Goal: Information Seeking & Learning: Learn about a topic

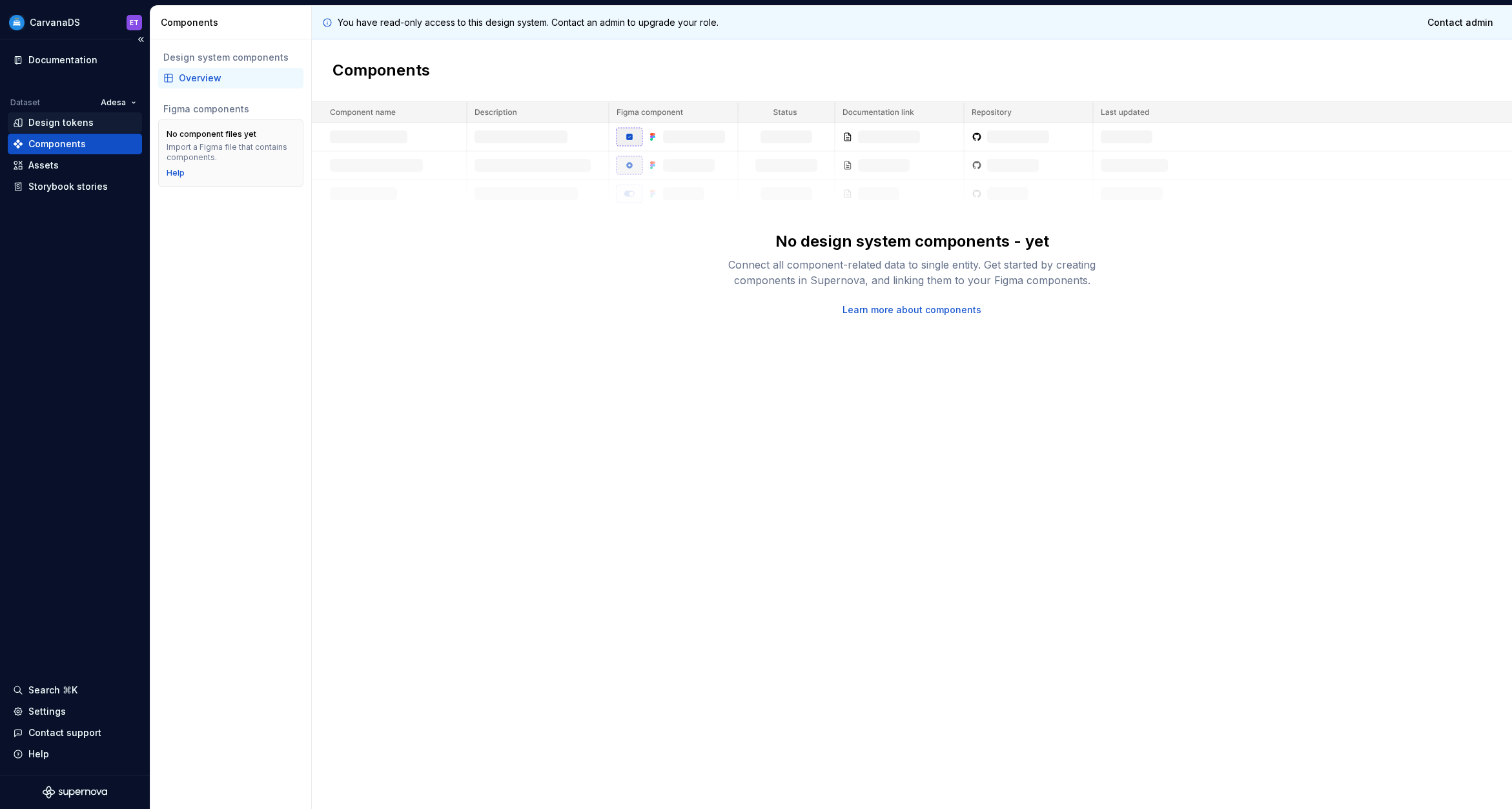
click at [67, 118] on div "Design tokens" at bounding box center [61, 122] width 65 height 13
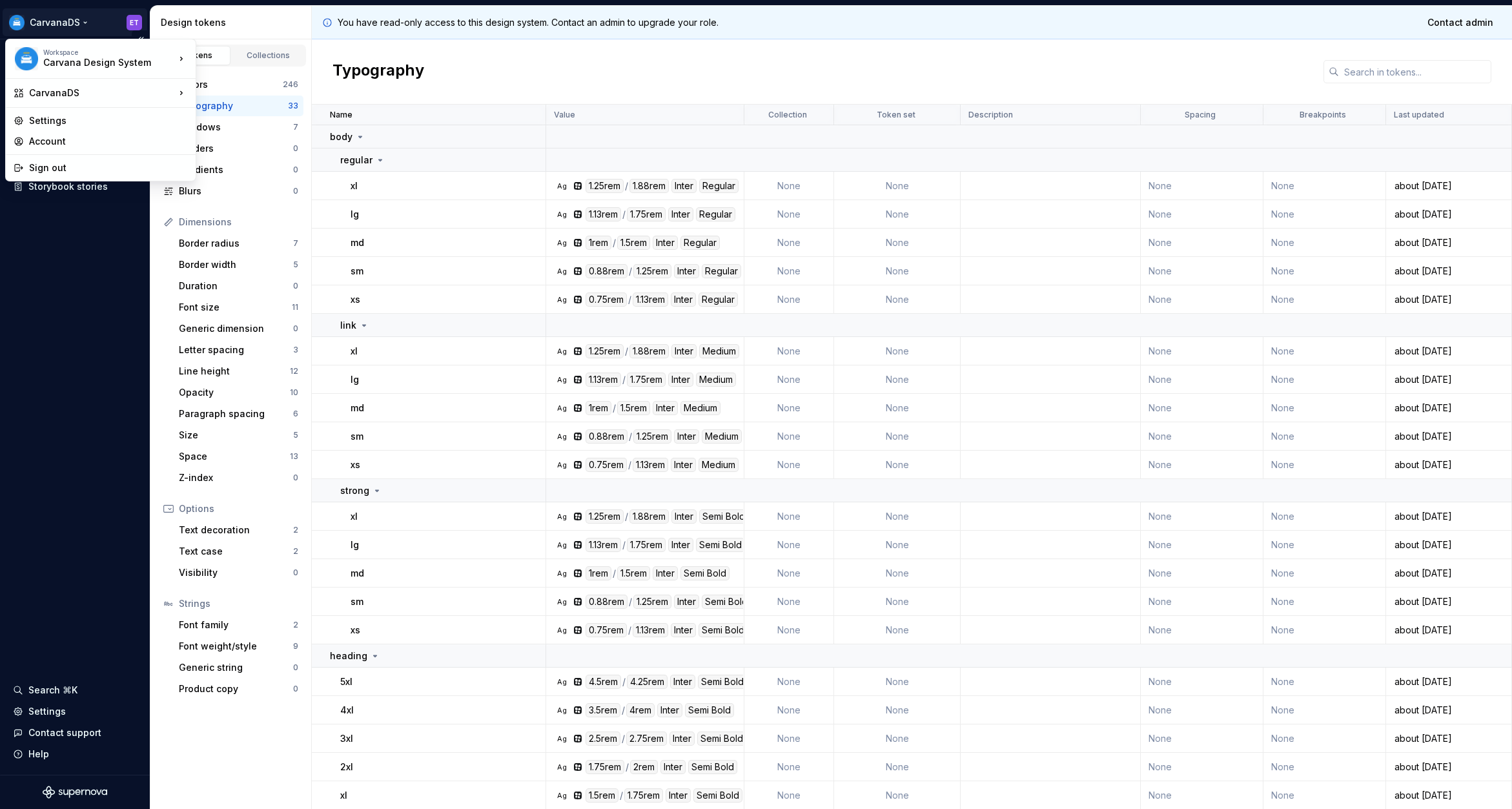
click at [50, 21] on html "CarvanaDS ET Documentation Dataset Adesa Design tokens Components Assets Storyb…" at bounding box center [756, 404] width 1512 height 809
click at [53, 91] on div "CarvanaDS" at bounding box center [102, 92] width 146 height 13
click at [248, 110] on div "Design Systems 2.0" at bounding box center [261, 116] width 89 height 13
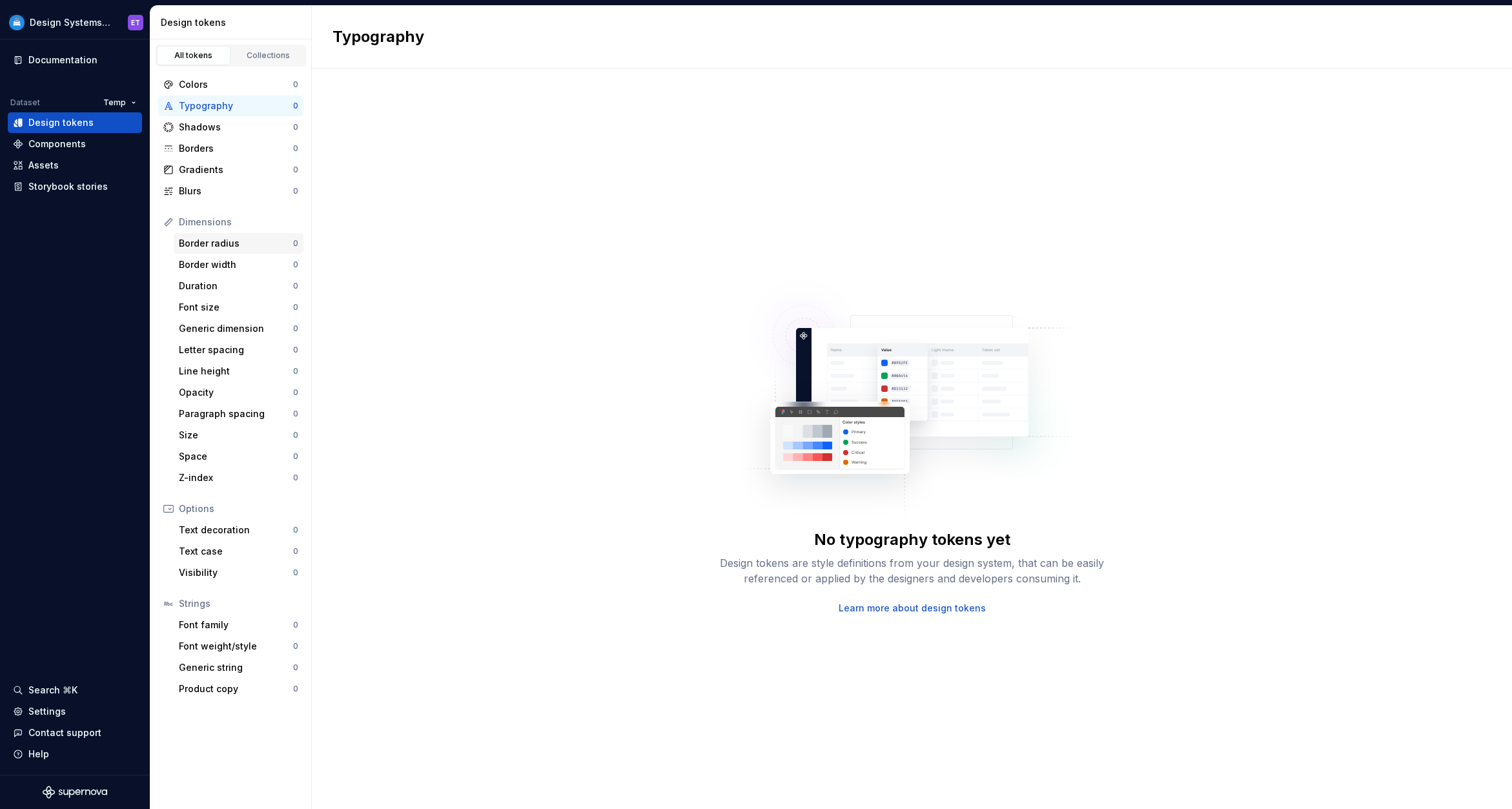
click at [266, 237] on div "Border radius" at bounding box center [236, 243] width 114 height 13
click at [117, 98] on html "Design Systems 2.0 ET Documentation Dataset Temp Design tokens Components Asset…" at bounding box center [756, 404] width 1512 height 809
click at [122, 131] on div "Design System 2.0" at bounding box center [158, 128] width 110 height 21
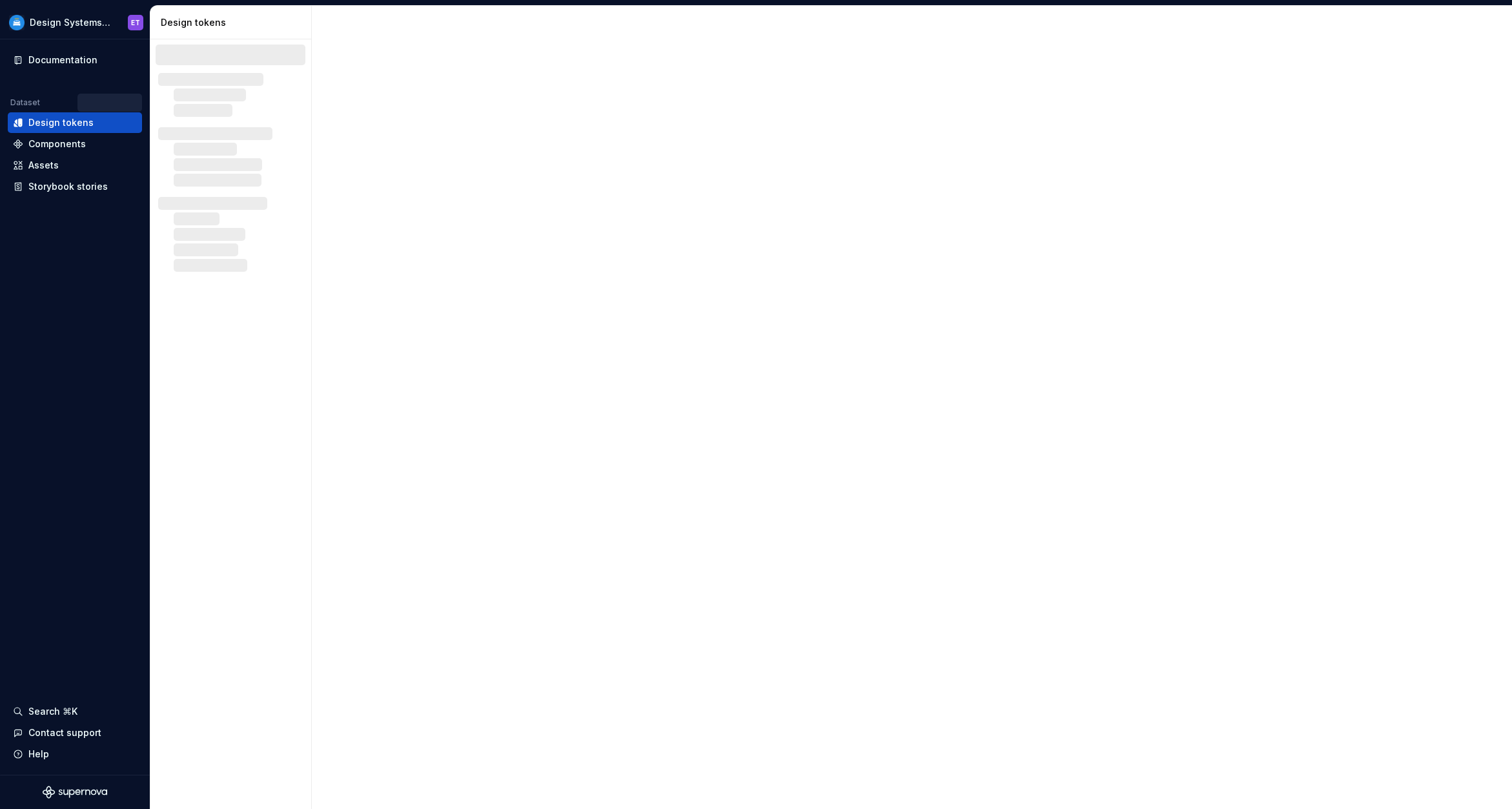
click at [90, 377] on div "Documentation Dataset Design tokens Components Assets Storybook stories Search …" at bounding box center [75, 407] width 150 height 735
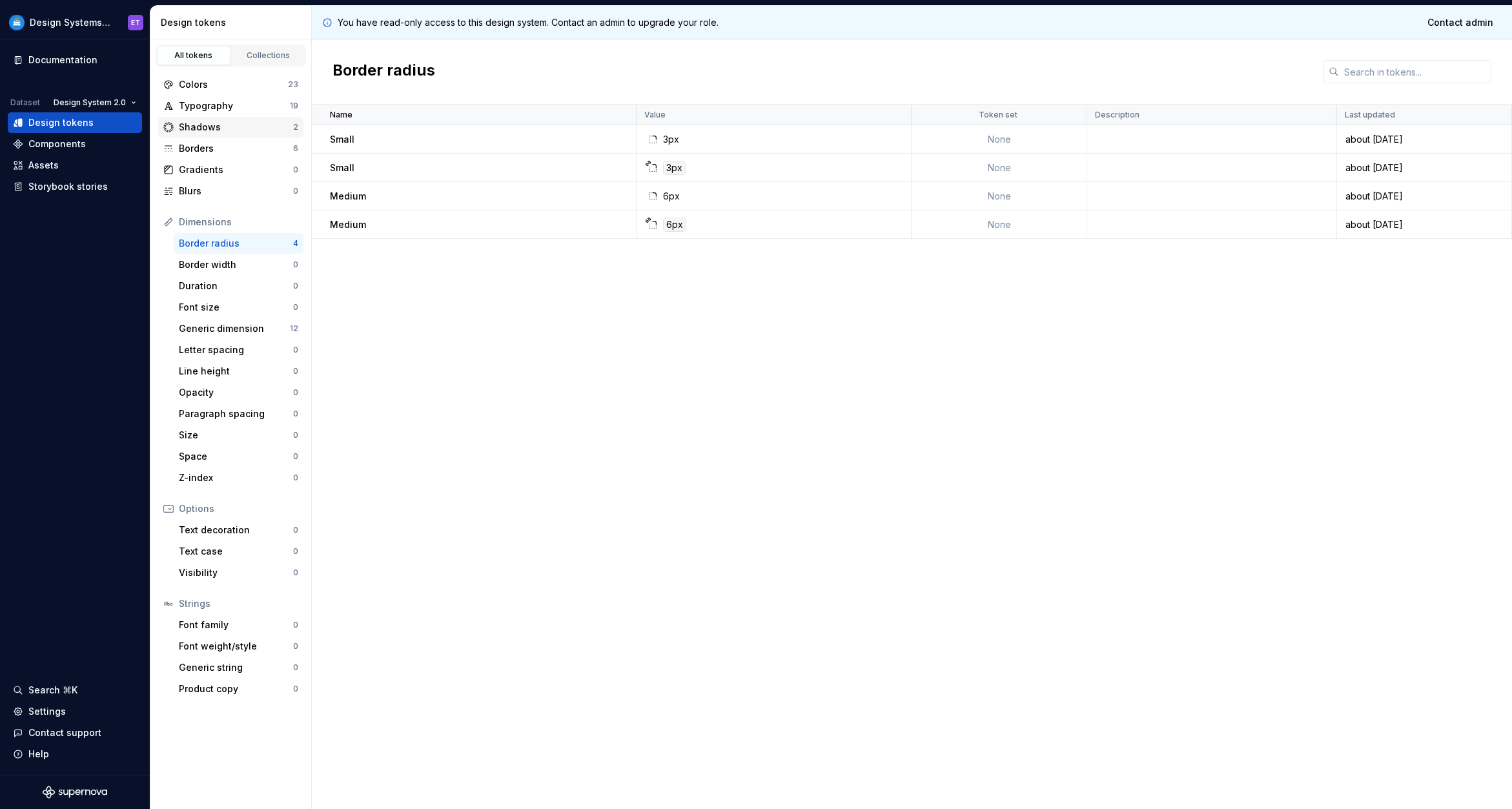
click at [238, 137] on div "Shadows 2" at bounding box center [231, 128] width 146 height 21
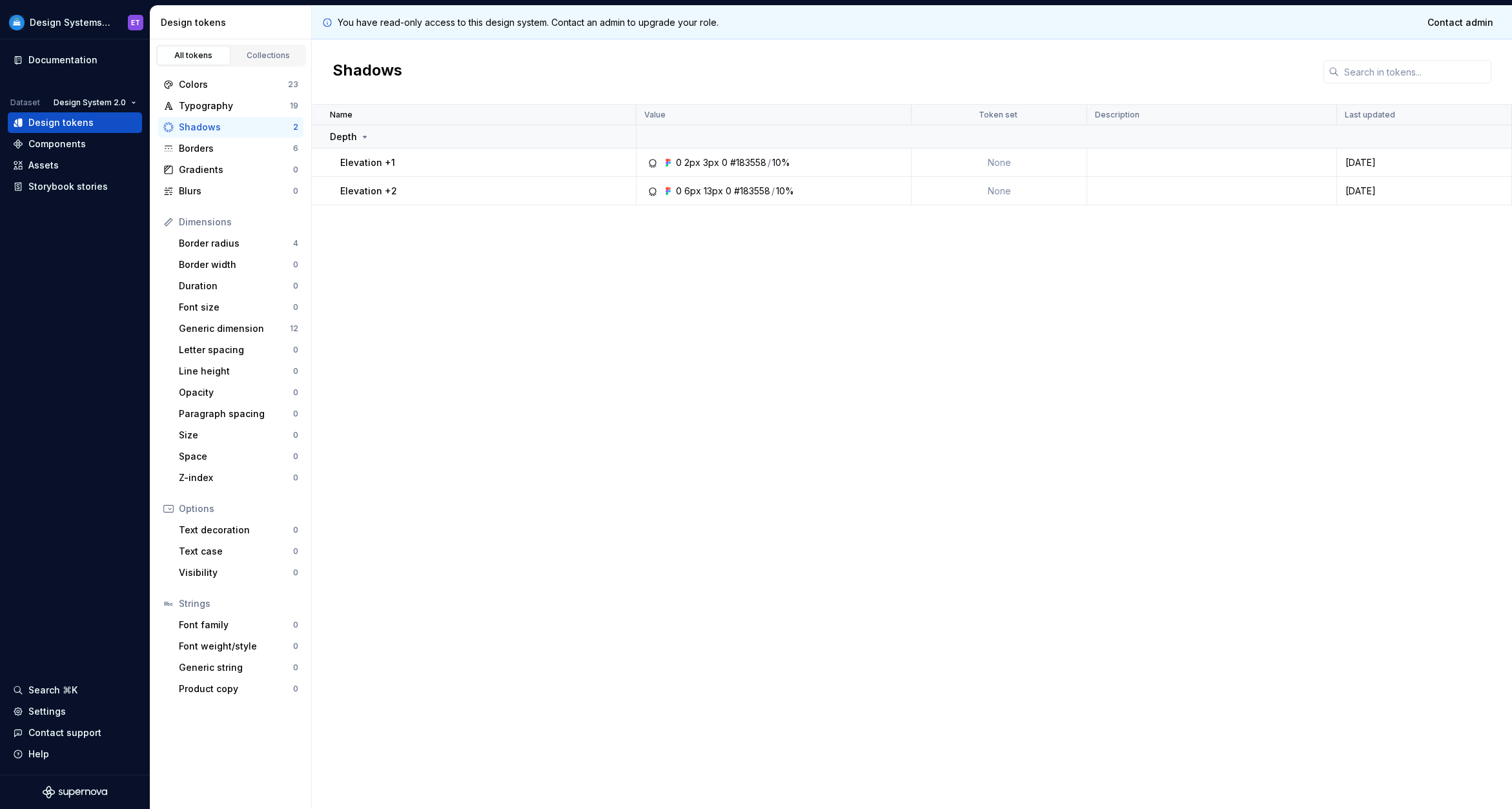
click at [642, 391] on div "Name Value Token set Description Last updated Depth Elevation +1 0 2px 3px 0 #1…" at bounding box center [912, 456] width 1201 height 705
click at [229, 151] on div "Borders" at bounding box center [236, 148] width 114 height 13
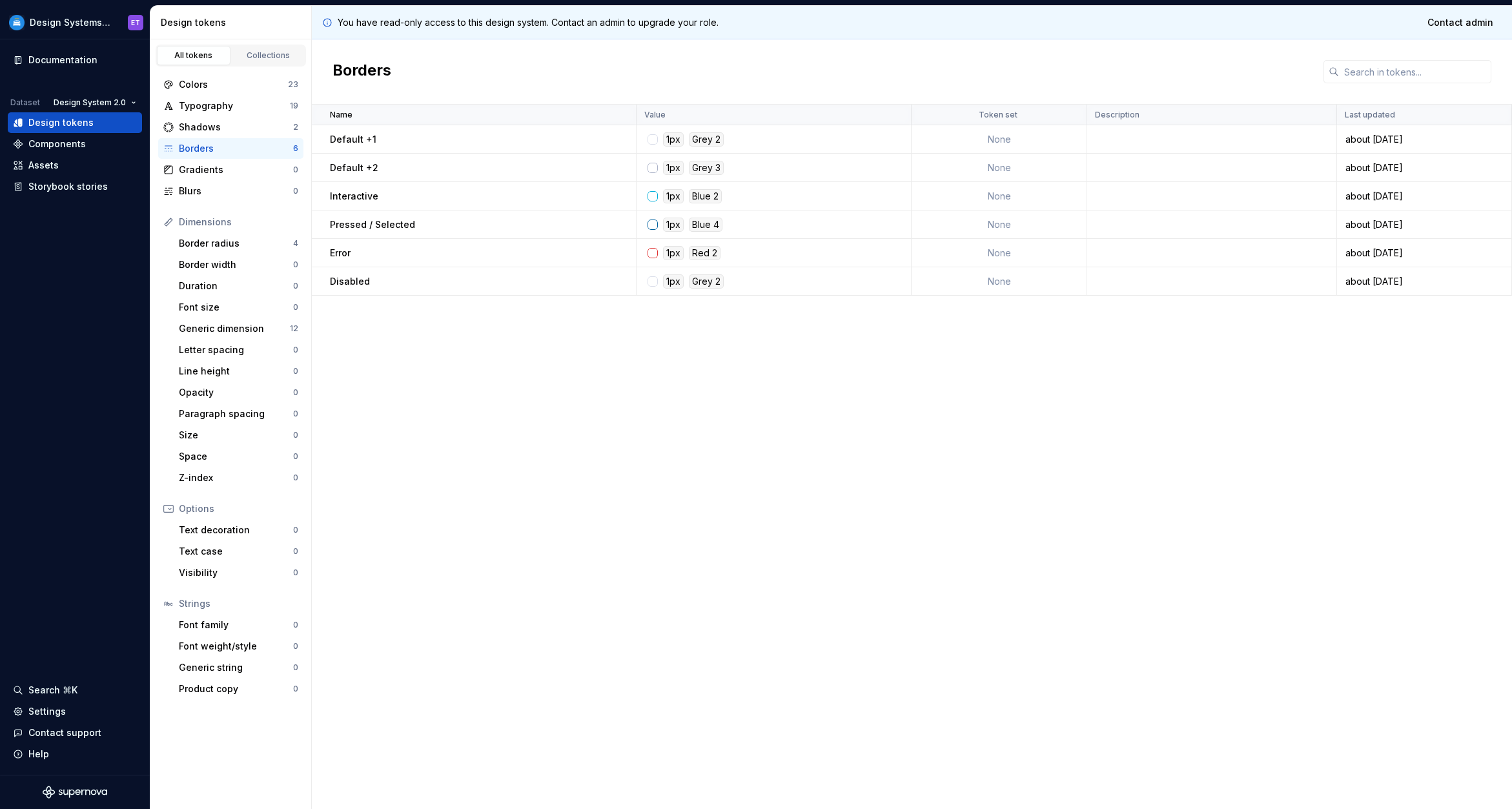
click at [557, 461] on div "Name Value Token set Description Last updated Default +1 1px Grey 2 None about …" at bounding box center [912, 456] width 1201 height 705
click at [230, 173] on div "Gradients" at bounding box center [236, 170] width 114 height 13
